Goal: Check status: Check status

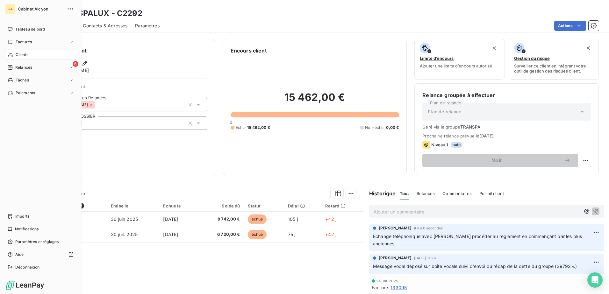
click at [18, 54] on span "Clients" at bounding box center [22, 55] width 13 height 6
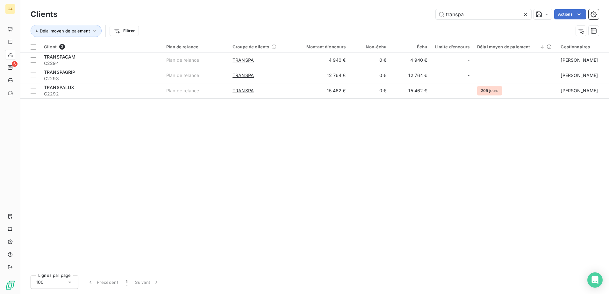
drag, startPoint x: 475, startPoint y: 13, endPoint x: 402, endPoint y: 14, distance: 73.6
click at [402, 14] on div "transpa Actions" at bounding box center [332, 14] width 534 height 10
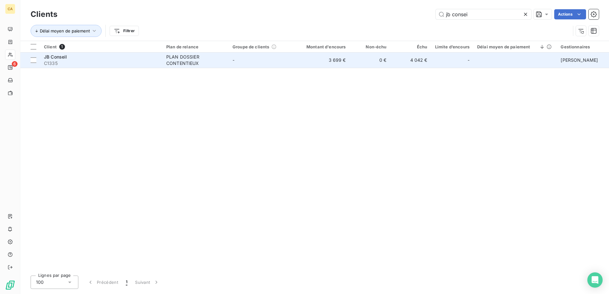
type input "jb consei"
click at [74, 57] on div "JB Conseil" at bounding box center [101, 57] width 115 height 6
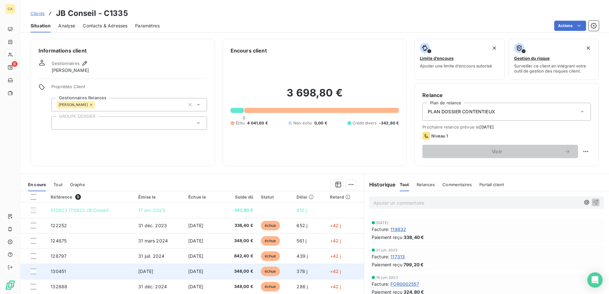
scroll to position [39, 0]
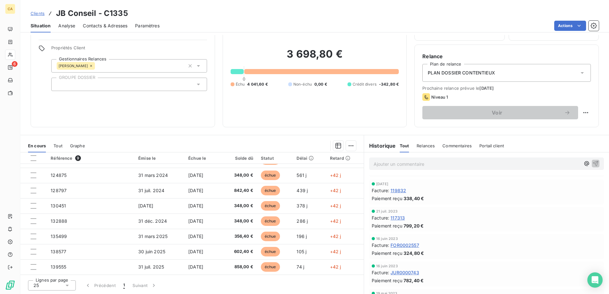
click at [59, 144] on span "Tout" at bounding box center [57, 145] width 9 height 5
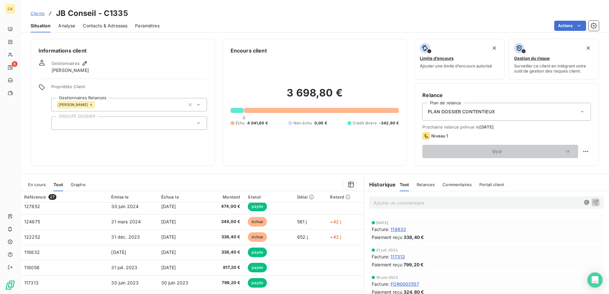
scroll to position [127, 0]
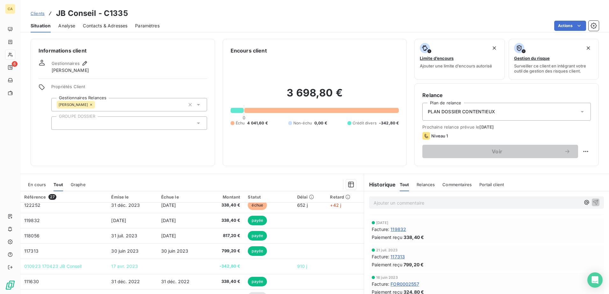
click at [31, 185] on span "En cours" at bounding box center [37, 184] width 18 height 5
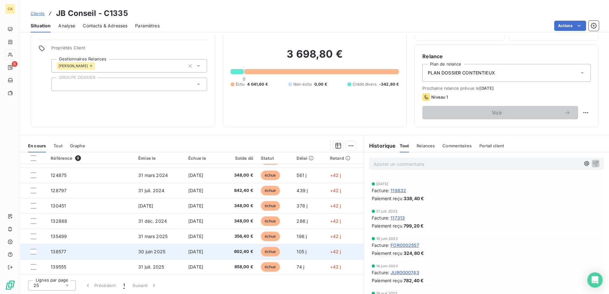
scroll to position [0, 0]
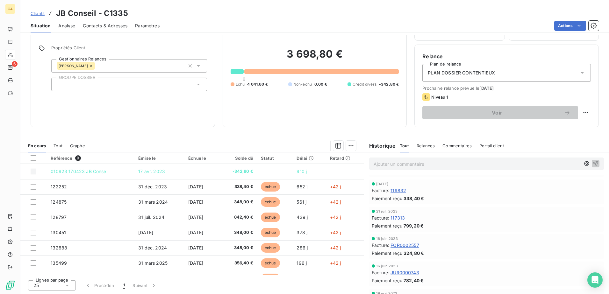
click at [57, 146] on span "Tout" at bounding box center [57, 145] width 9 height 5
